Goal: Navigation & Orientation: Find specific page/section

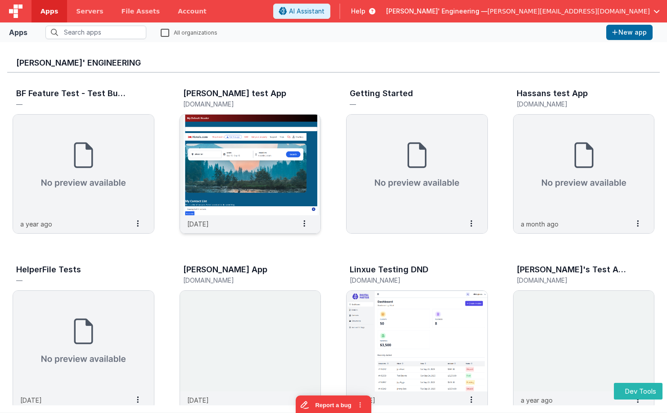
click at [277, 134] on img at bounding box center [250, 165] width 141 height 101
click at [395, 131] on img at bounding box center [416, 165] width 141 height 101
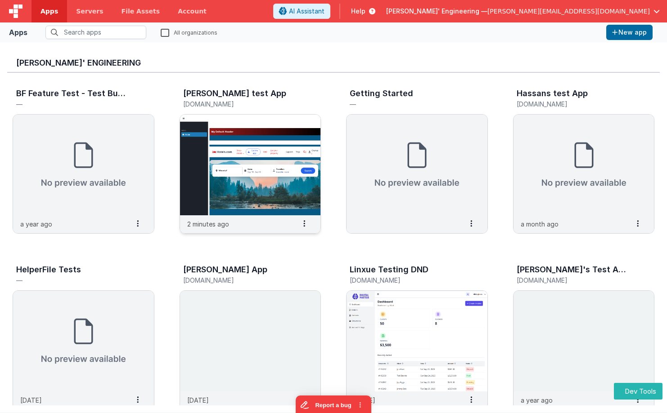
click at [284, 138] on img at bounding box center [250, 165] width 141 height 101
drag, startPoint x: 395, startPoint y: 151, endPoint x: 401, endPoint y: 152, distance: 5.5
click at [401, 152] on img at bounding box center [416, 165] width 141 height 101
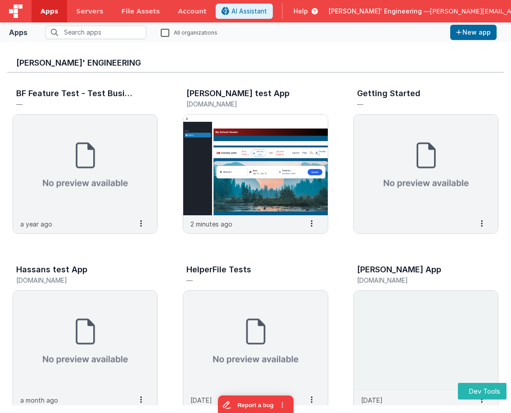
drag, startPoint x: 186, startPoint y: 63, endPoint x: 175, endPoint y: 55, distance: 14.1
click at [186, 63] on h3 "[PERSON_NAME]' Engineering" at bounding box center [255, 62] width 478 height 9
click at [76, 130] on img at bounding box center [85, 165] width 144 height 101
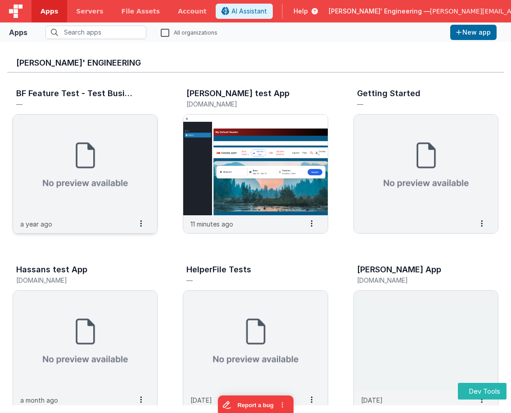
click at [108, 129] on img at bounding box center [85, 165] width 144 height 101
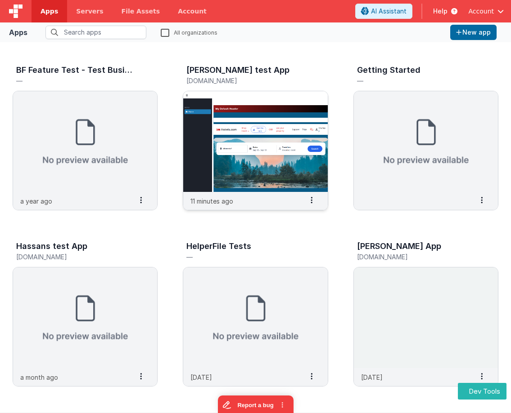
click at [279, 125] on img at bounding box center [255, 141] width 144 height 101
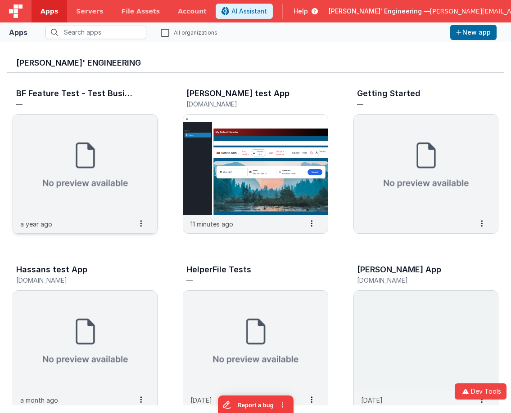
click at [122, 152] on img at bounding box center [85, 165] width 144 height 101
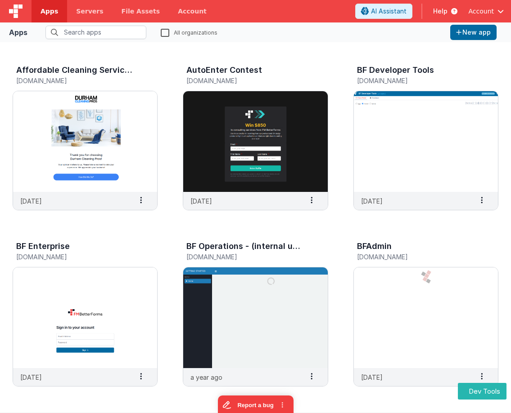
click at [112, 122] on img at bounding box center [85, 141] width 144 height 101
